Goal: Task Accomplishment & Management: Manage account settings

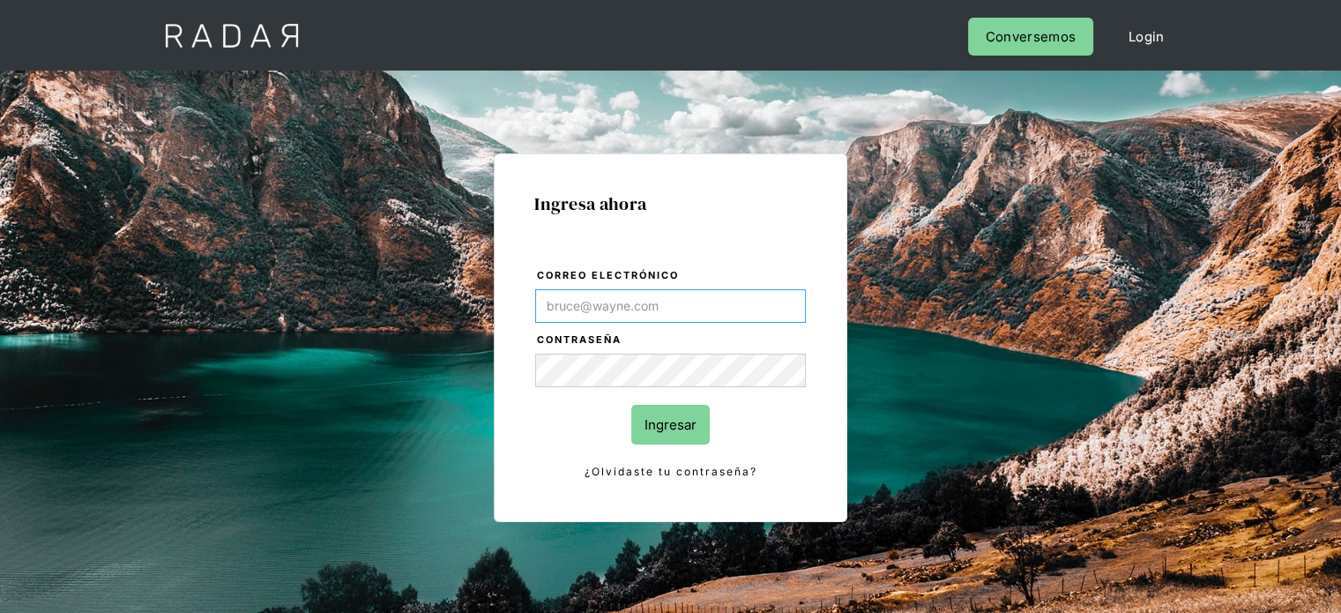
type input "[EMAIL_ADDRESS][PERSON_NAME][DOMAIN_NAME]"
click at [650, 410] on input "Ingresar" at bounding box center [670, 425] width 78 height 40
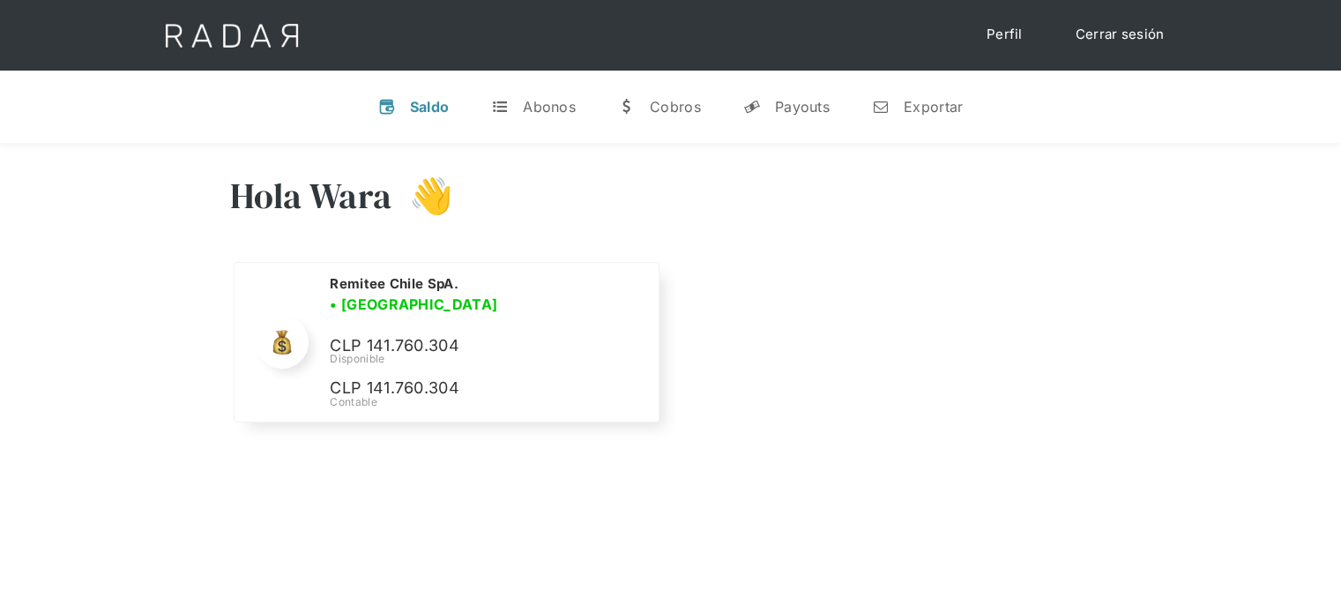
click at [253, 457] on div "Hola Wara 👋 Cargando tus cuentas... Nombre de la empresa • [GEOGRAPHIC_DATA] • …" at bounding box center [670, 301] width 1341 height 316
click at [1112, 408] on div "Hola Wara 👋 Cargando tus cuentas... Nombre de la empresa • [GEOGRAPHIC_DATA] • …" at bounding box center [670, 301] width 1341 height 316
click at [263, 231] on div "Hola Wara 👋" at bounding box center [670, 209] width 881 height 106
click at [1092, 368] on div "Nombre de la empresa • Conectada • Desconectada N/A Disponible N/A Contable Rem…" at bounding box center [670, 353] width 881 height 183
click at [540, 98] on div "Abonos" at bounding box center [549, 107] width 53 height 18
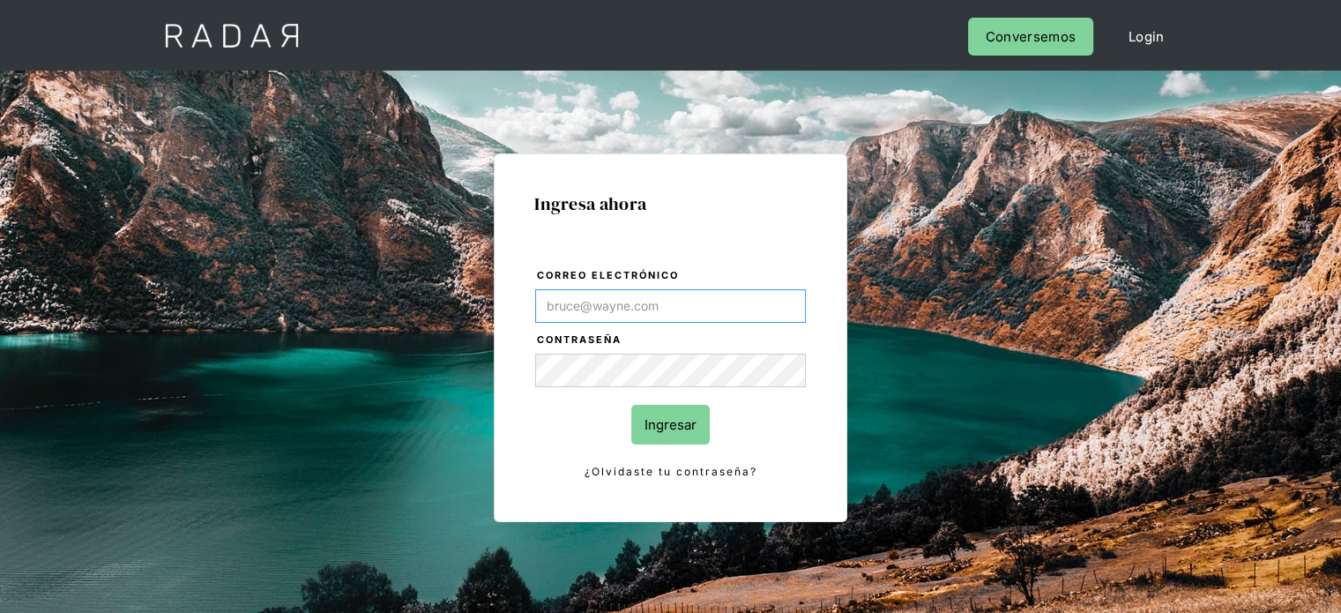
type input "[EMAIL_ADDRESS][PERSON_NAME][DOMAIN_NAME]"
drag, startPoint x: 659, startPoint y: 433, endPoint x: 659, endPoint y: 419, distance: 14.1
click at [659, 433] on input "Ingresar" at bounding box center [670, 425] width 78 height 40
